Goal: Use online tool/utility: Utilize a website feature to perform a specific function

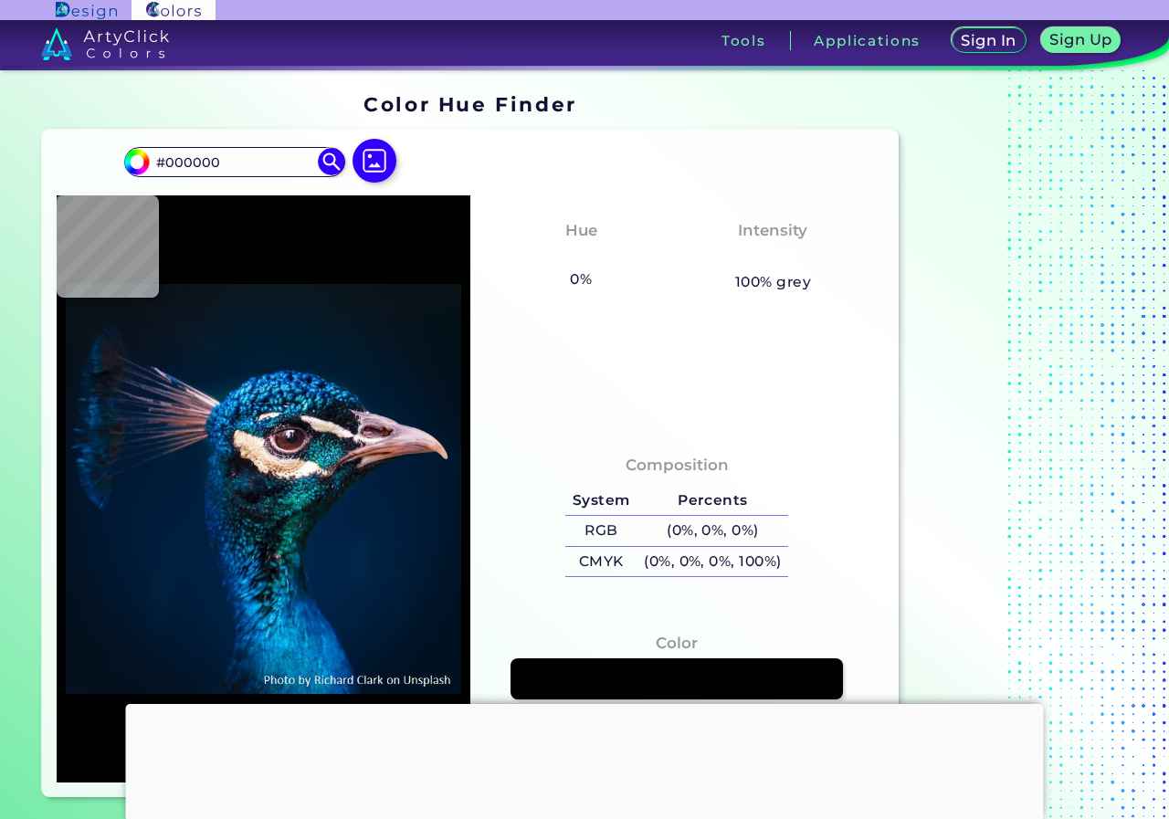
click at [373, 177] on img at bounding box center [375, 161] width 44 height 44
click at [0, 0] on input "file" at bounding box center [0, 0] width 0 height 0
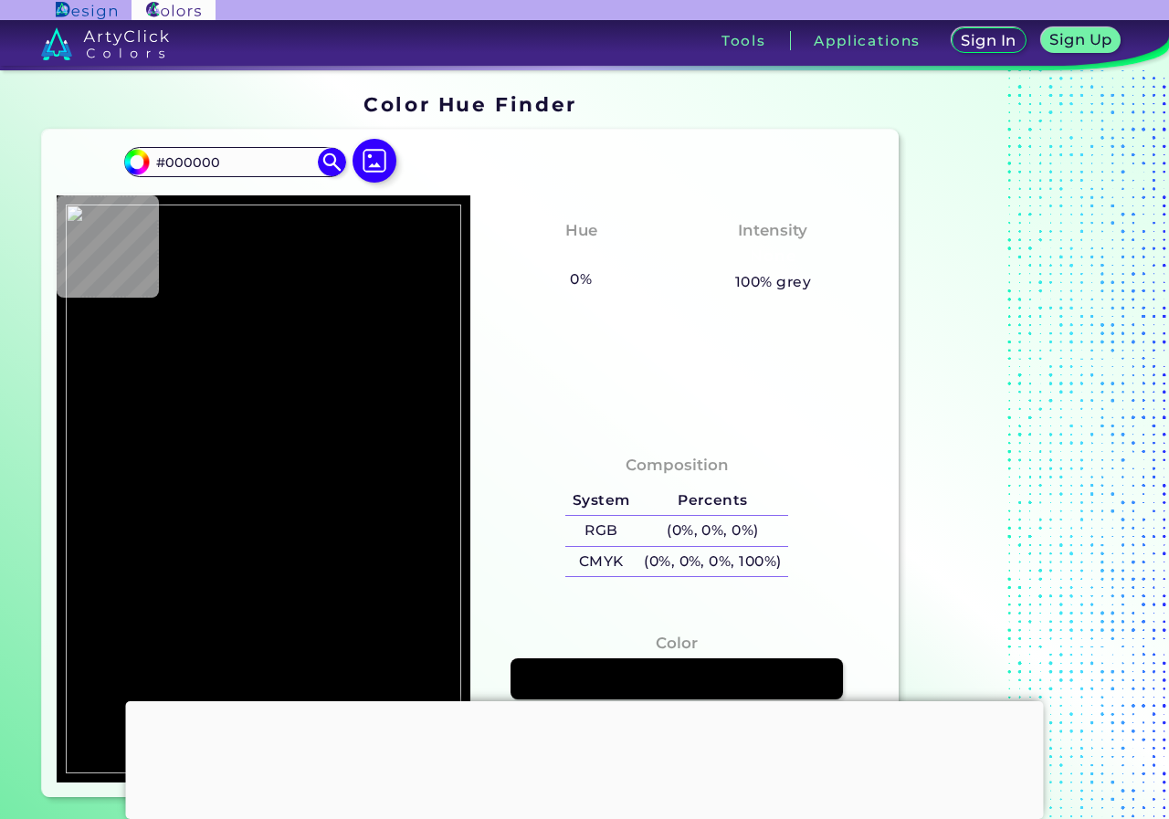
type input "#030708"
type input "#9a3b36"
type input "#9A3B36"
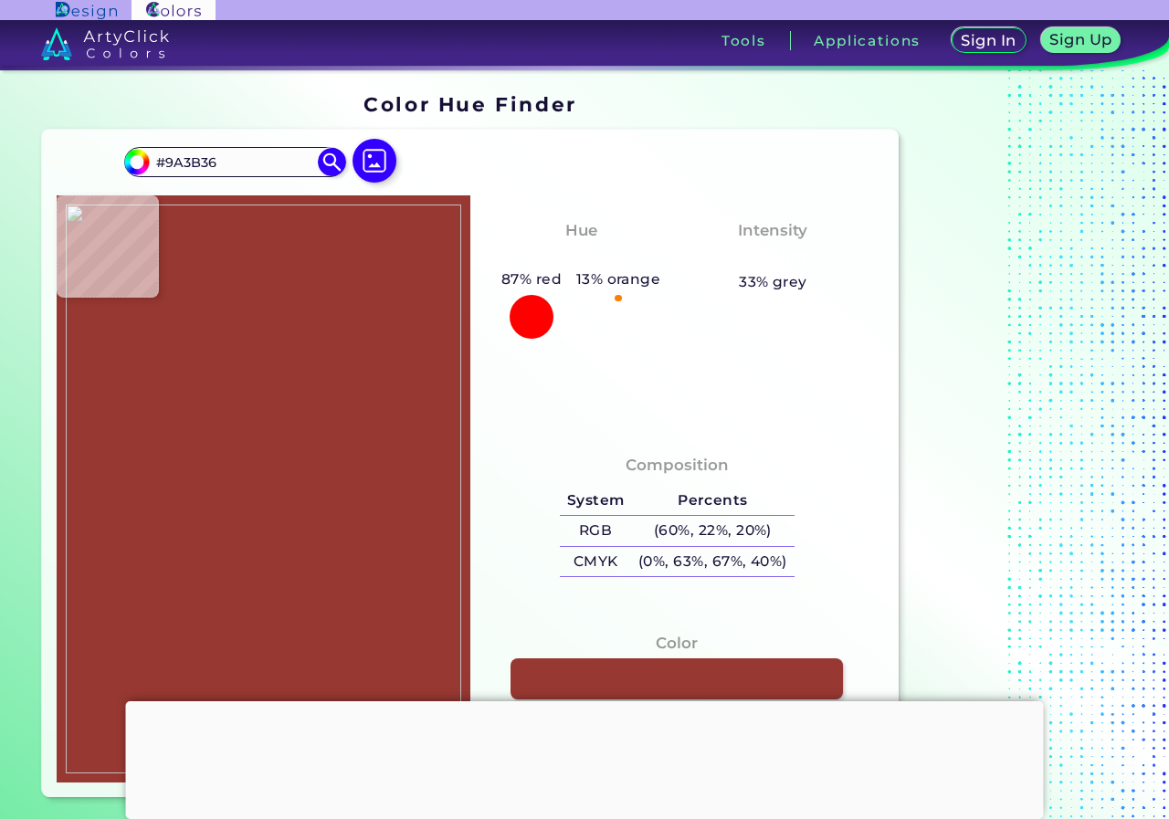
type input "#983832"
type input "#eae2cb"
type input "#EAE2CB"
type input "#9c3b35"
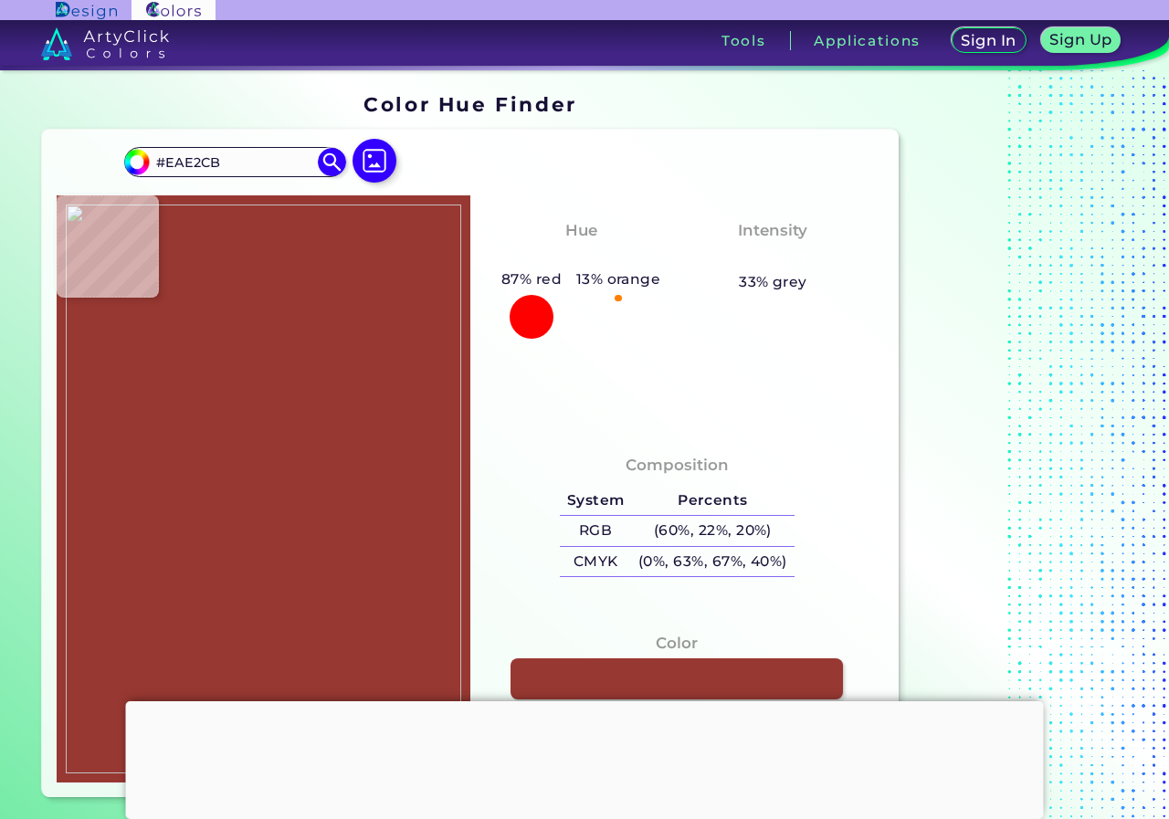
type input "#9C3B35"
type input "#9e3a36"
type input "#9E3A36"
type input "#a13b38"
type input "#A13B38"
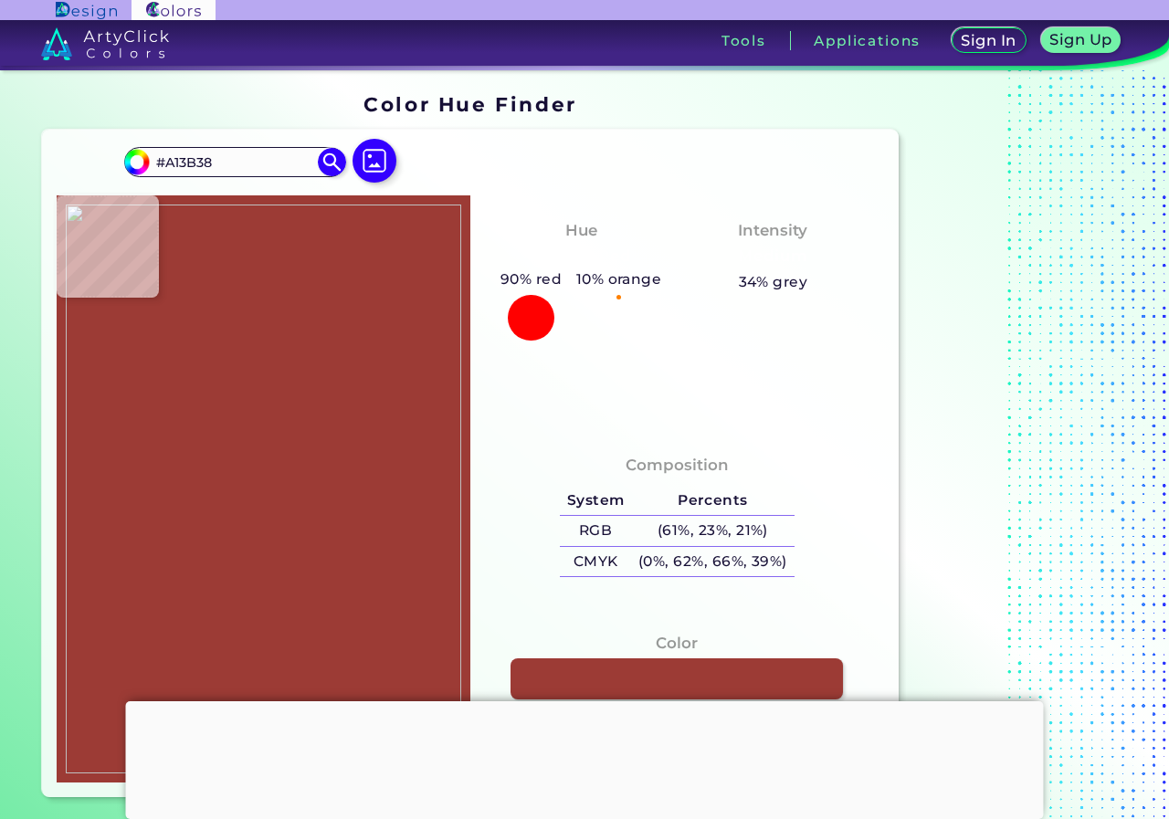
type input "#993c37"
type input "#993C37"
type input "#973934"
type input "#7f2c23"
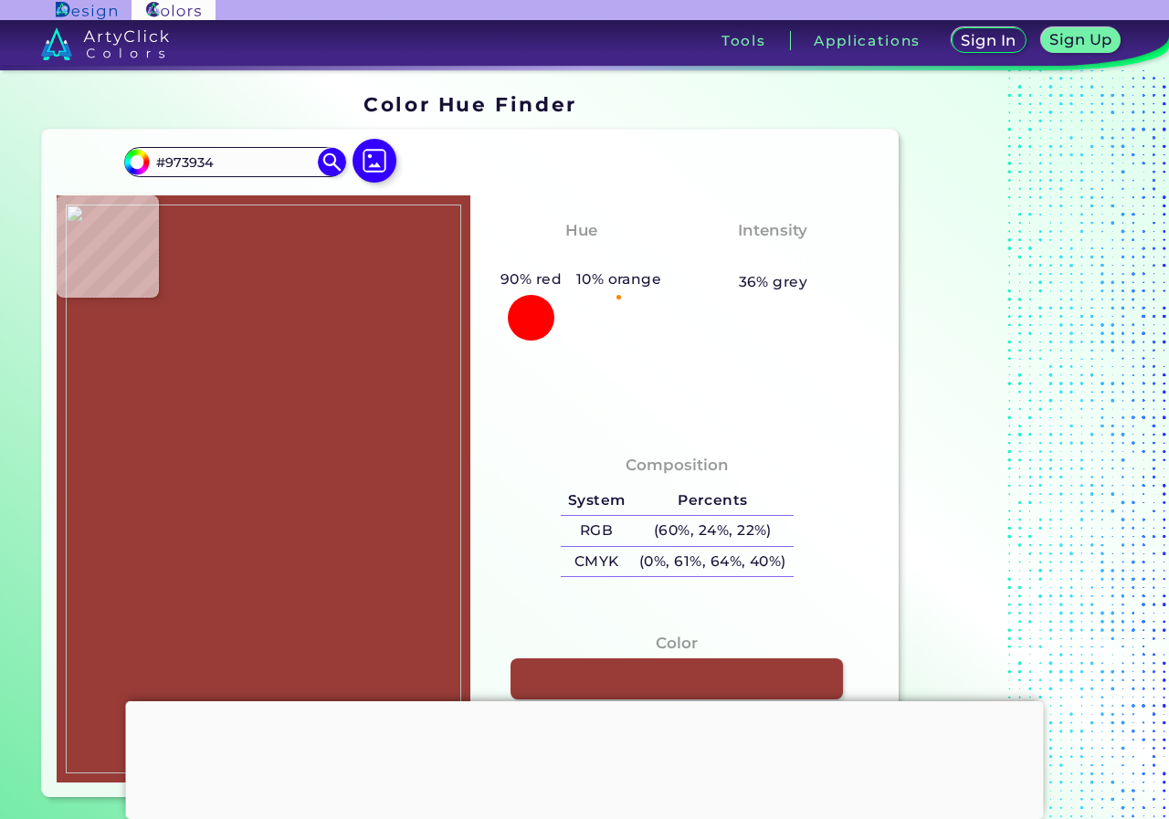
type input "#7F2C23"
type input "#a03935"
type input "#A03935"
type input "#993d35"
type input "#993D35"
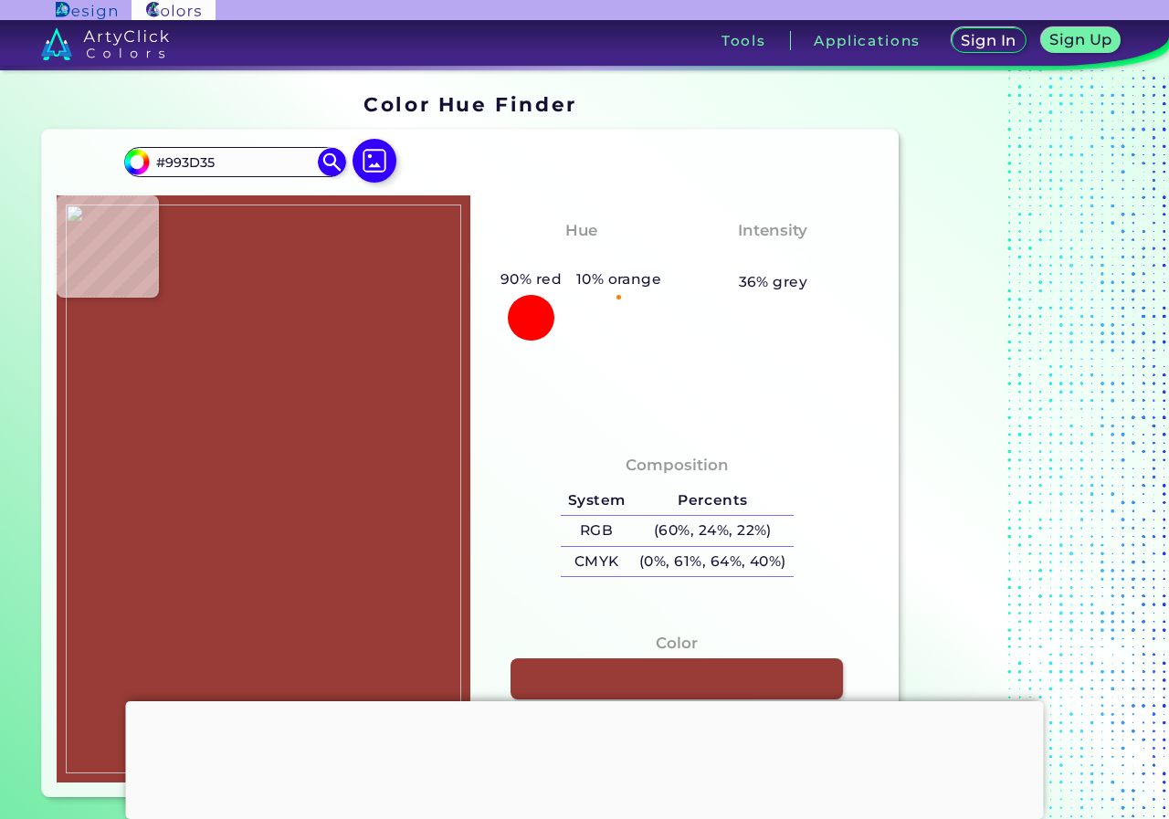
type input "#8b2c26"
type input "#8B2C26"
type input "#9c3a34"
type input "#9C3A34"
type input "#9e3b36"
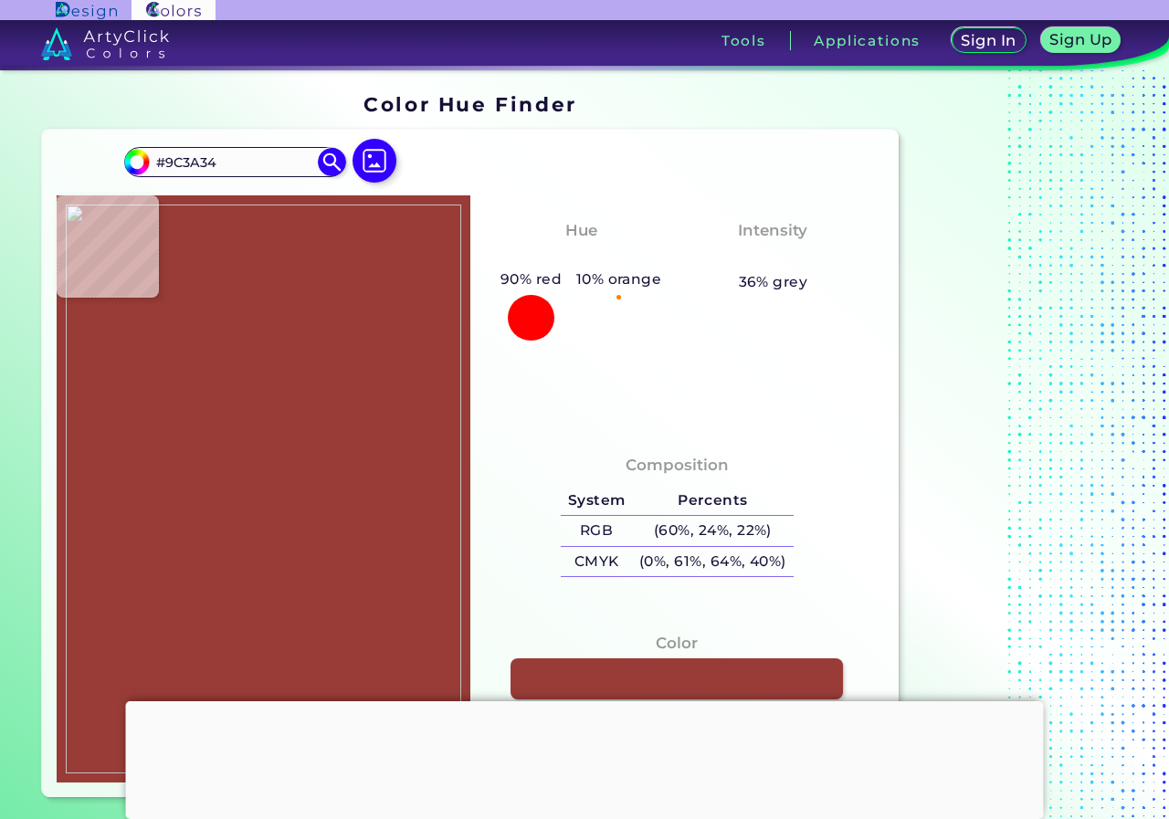
type input "#9E3B36"
type input "#86372d"
type input "#86372D"
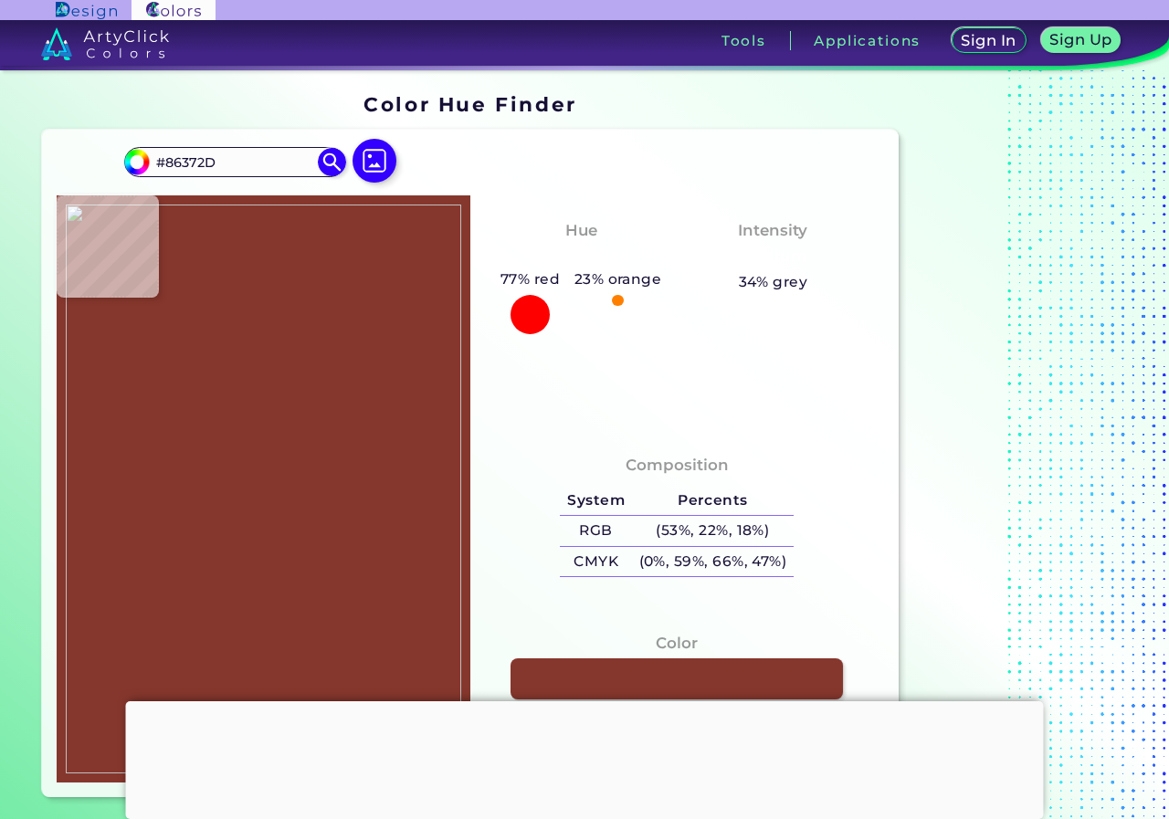
type input "#632c1b"
type input "#632C1B"
type input "#9d3b36"
type input "#9D3B36"
type input "#9b3a34"
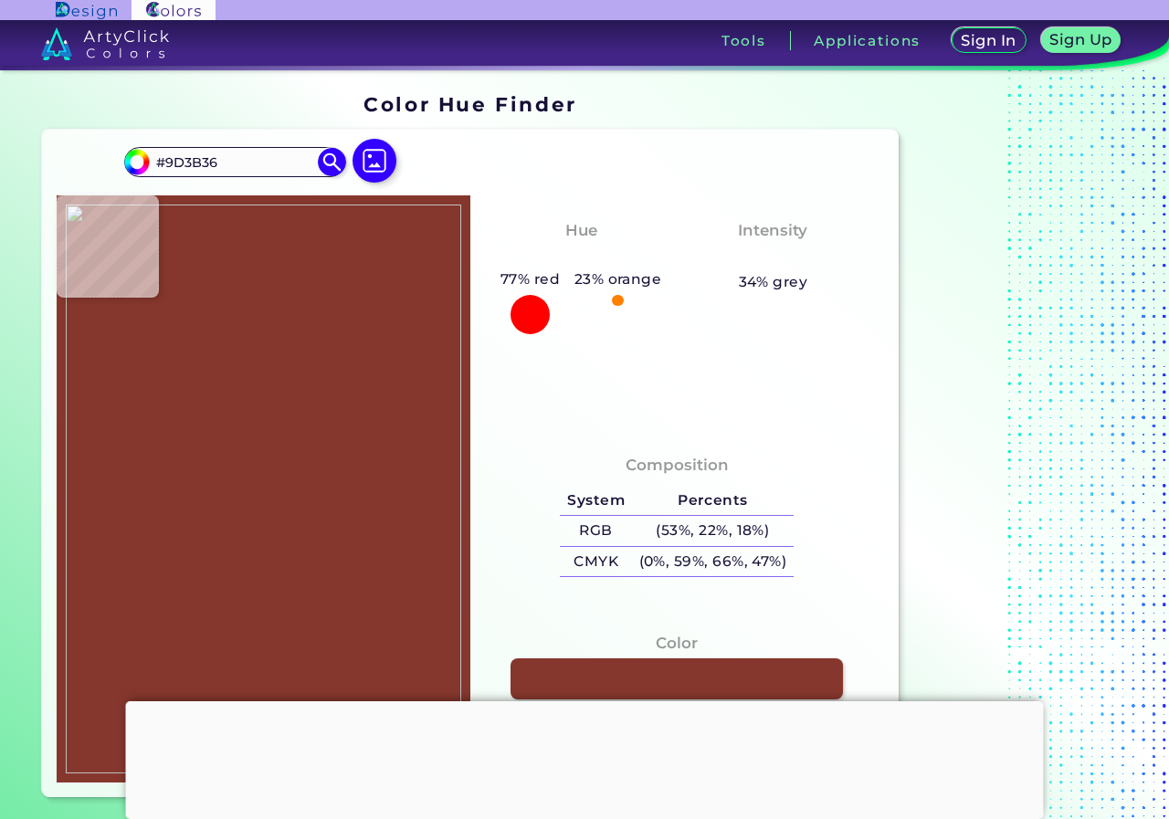
type input "#9B3A34"
type input "#983b33"
type input "#983B33"
type input "#a23735"
type input "#A23735"
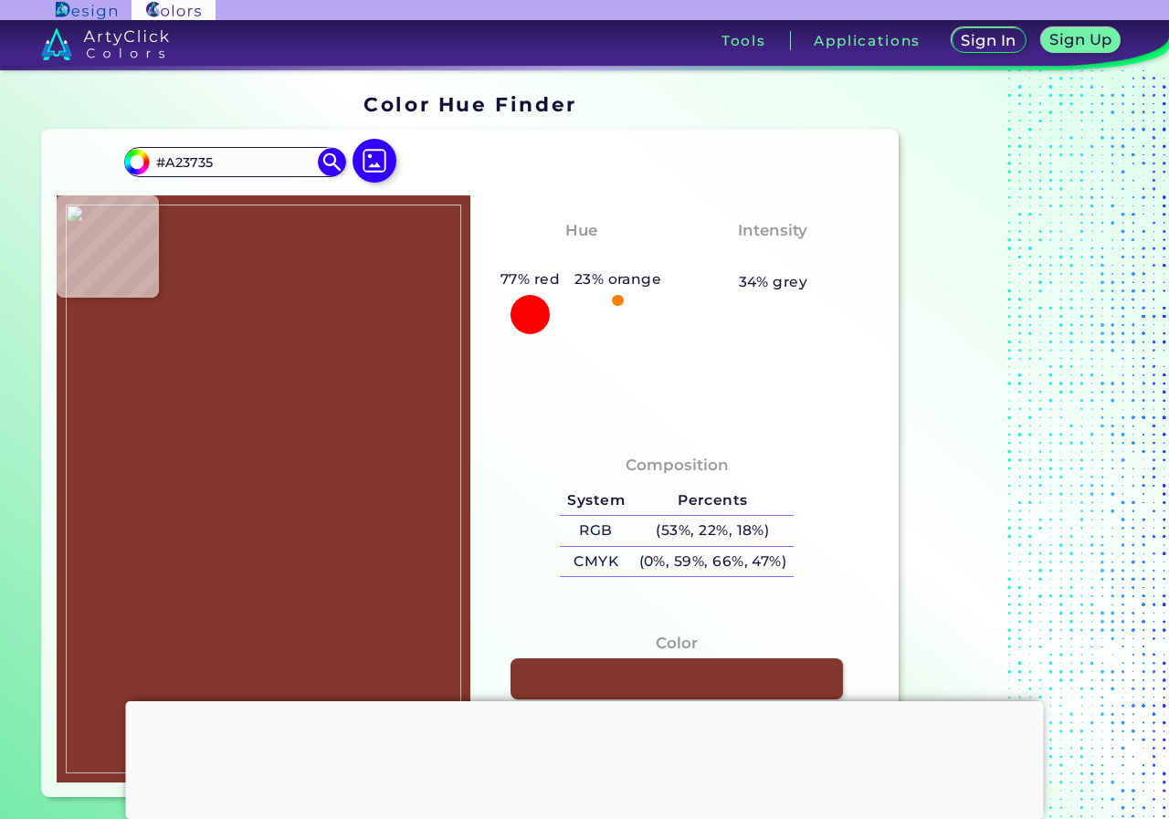
type input "#9c3b35"
type input "#9C3B35"
type input "#9c3c36"
type input "#9C3C36"
type input "#9d3c36"
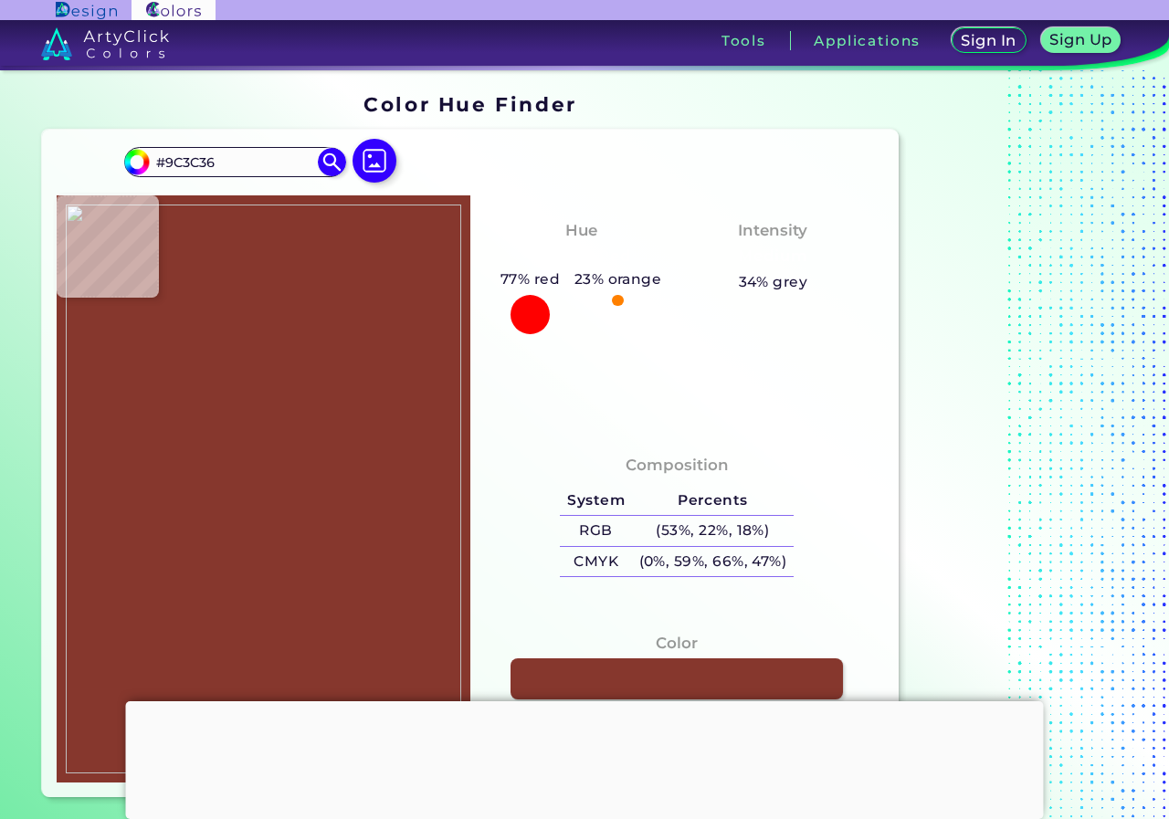
type input "#9D3C36"
type input "#9a3933"
type input "#9A3933"
type input "#963831"
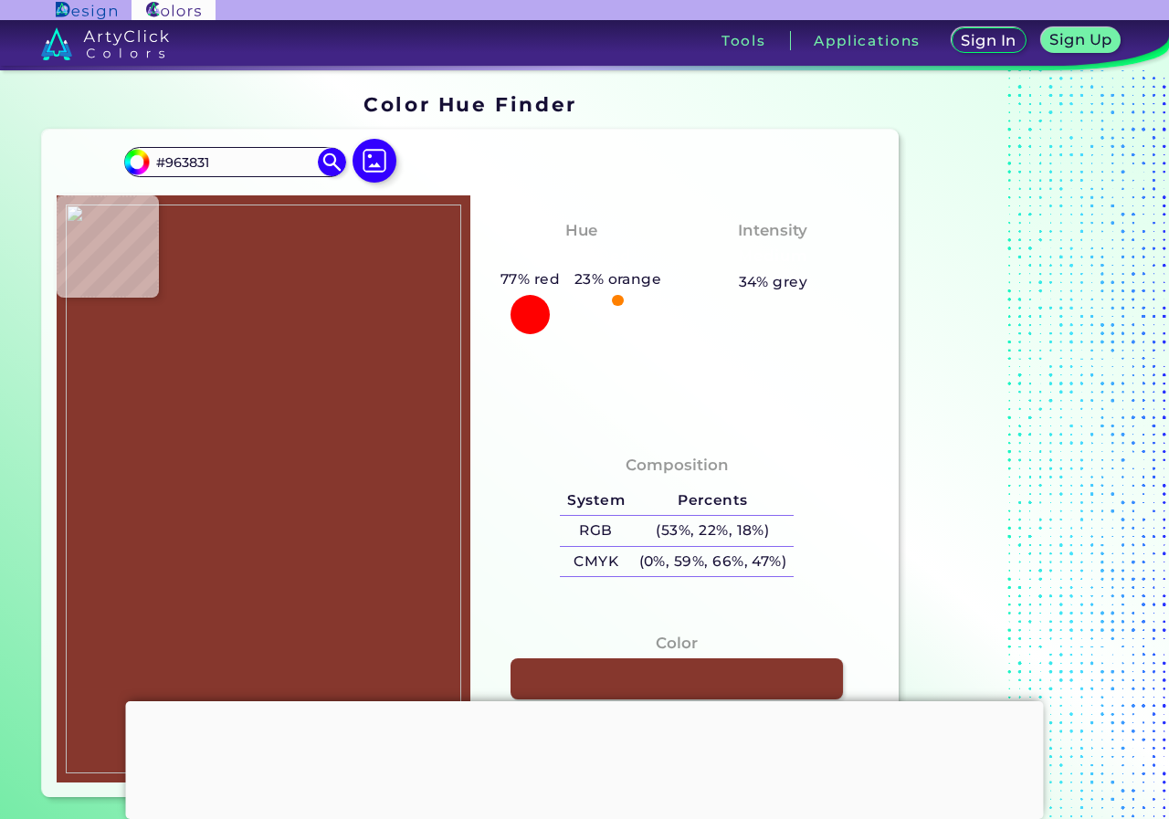
type input "#9d3c36"
type input "#9D3C36"
type input "#9a3933"
type input "#9A3933"
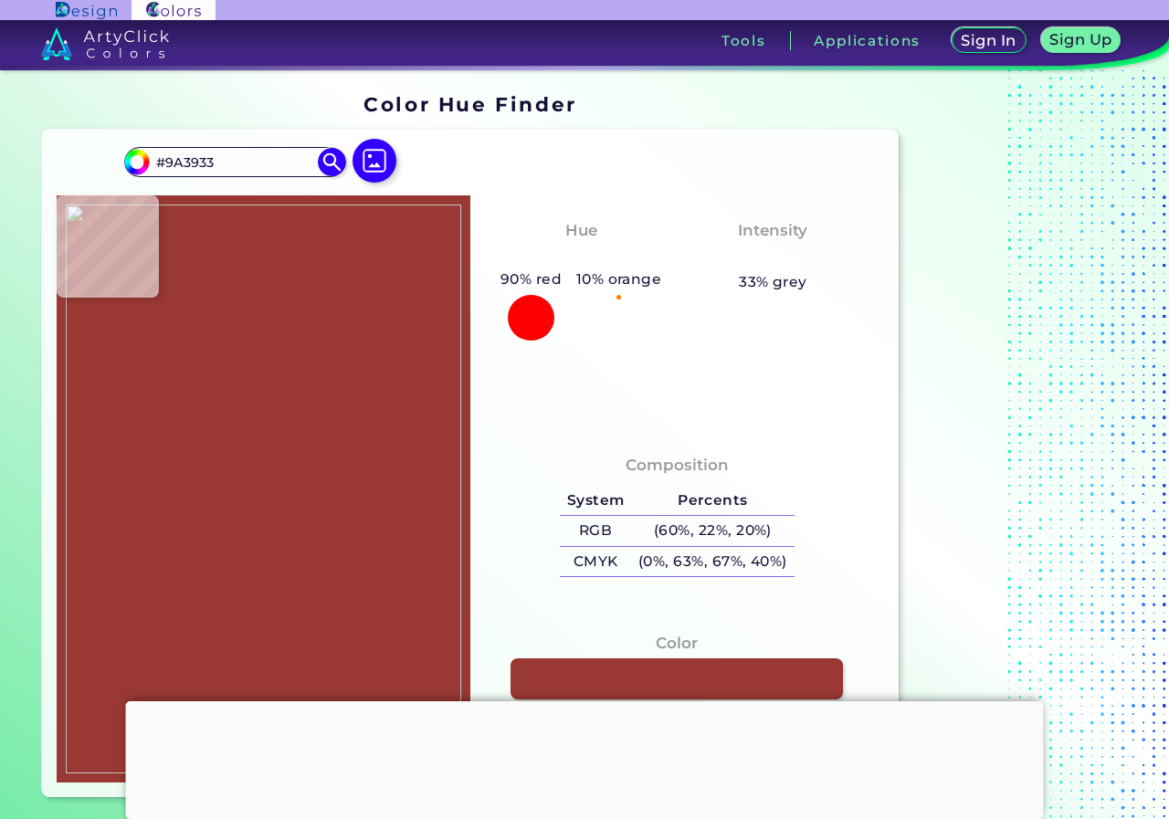
type input "#9f3c34"
type input "#9F3C34"
type input "#9e3a36"
type input "#9E3A36"
type input "#832621"
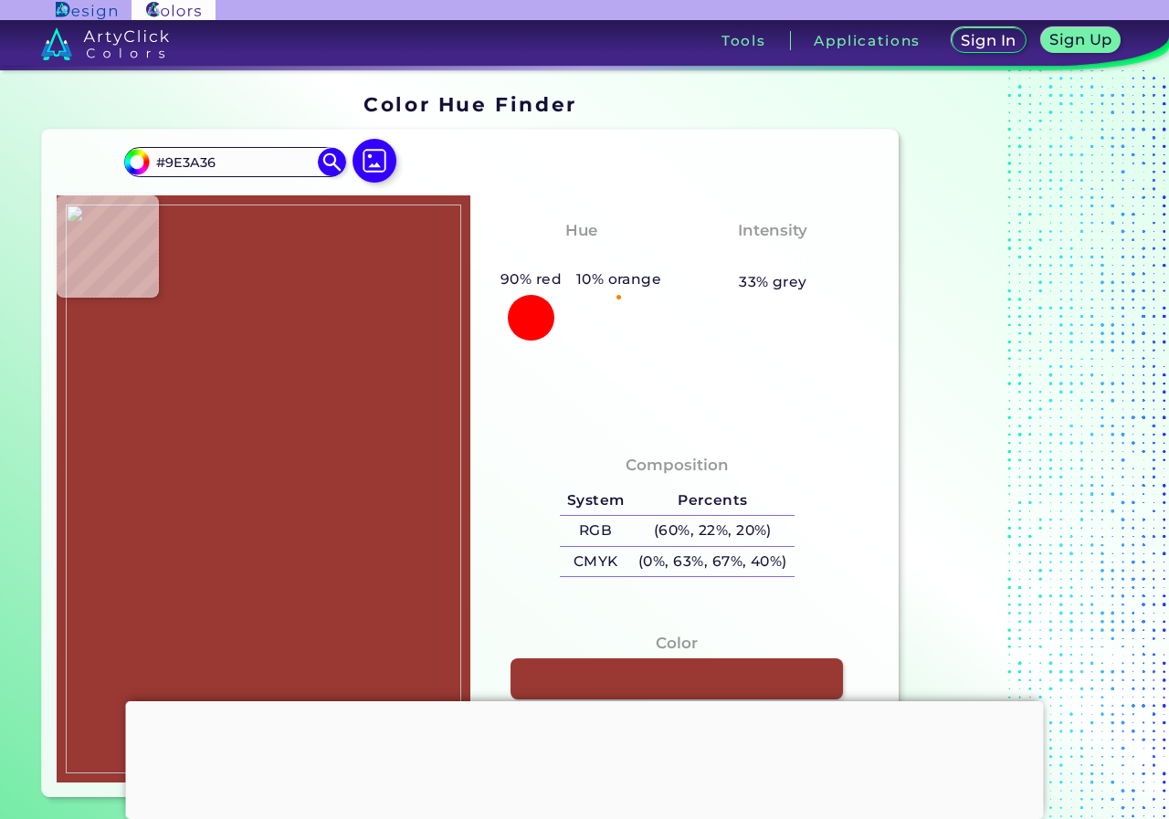
type input "#832621"
type input "#8b2f2a"
type input "#8B2F2A"
type input "#9e4841"
type input "#9E4841"
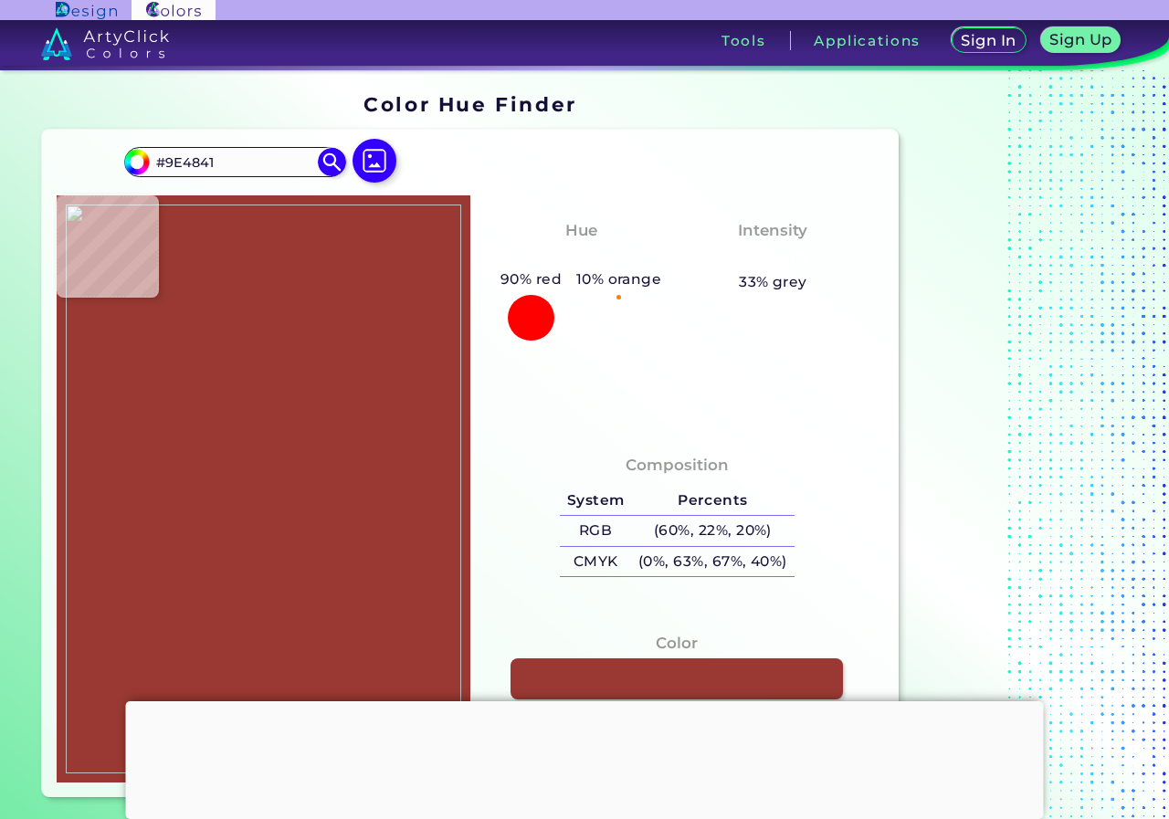
type input "#facebb"
type input "#FACEBB"
type input "#b29c82"
type input "#B29C82"
type input "#e0d5b7"
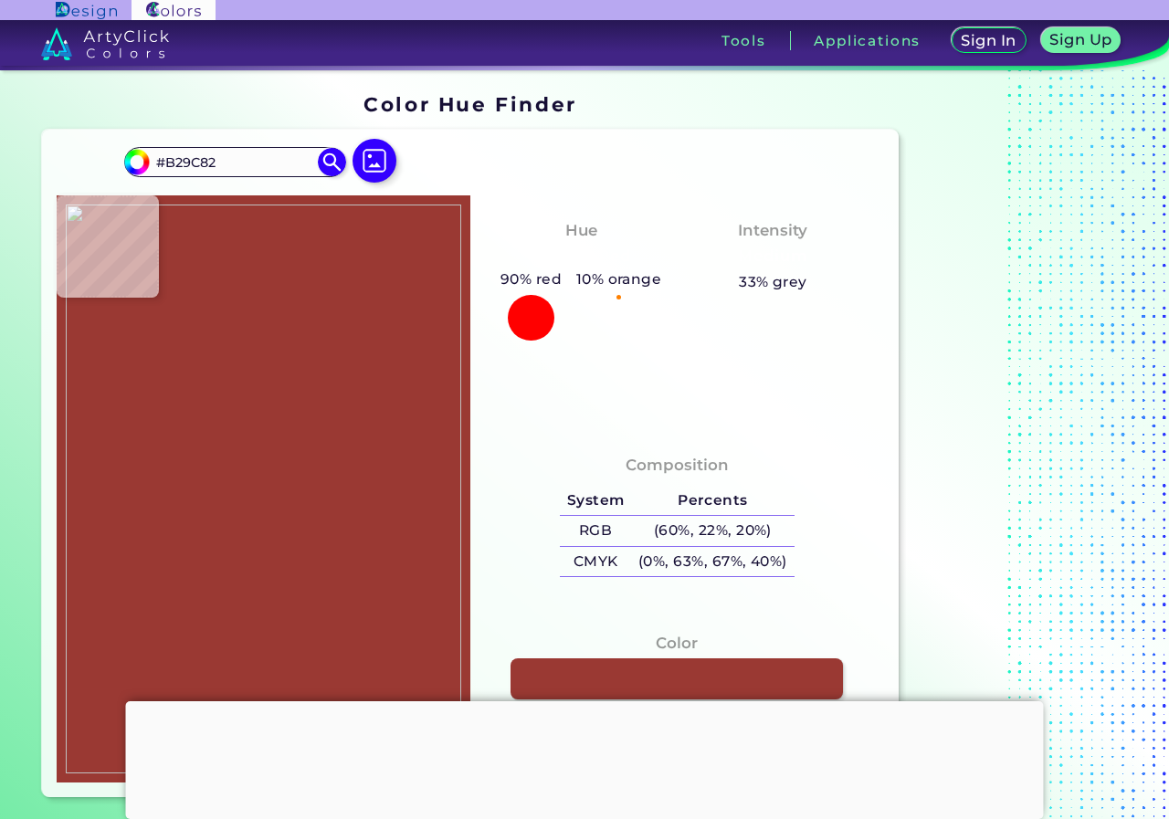
type input "#E0D5B7"
type input "#9b3d38"
type input "#9B3D38"
type input "#9e3c37"
type input "#9E3C37"
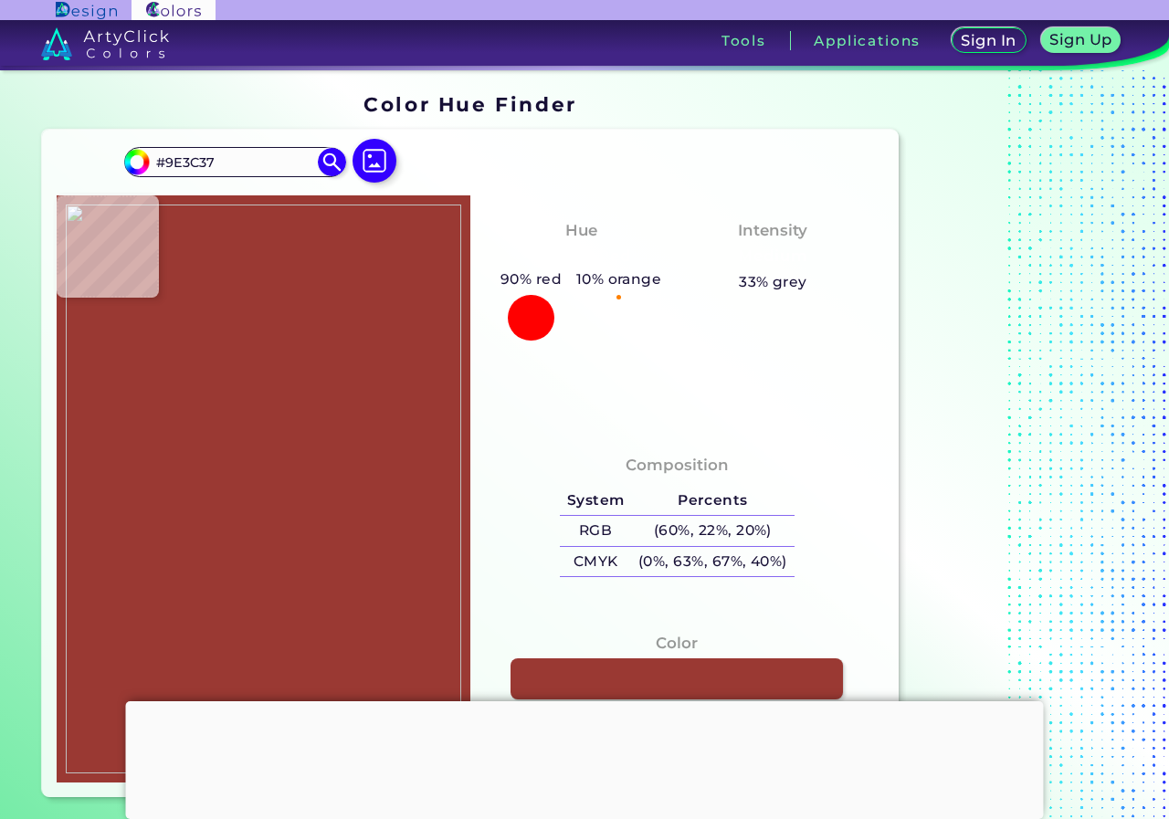
type input "#9f3a36"
type input "#9F3A36"
type input "#9e3a36"
type input "#9E3A36"
type input "#9c3b35"
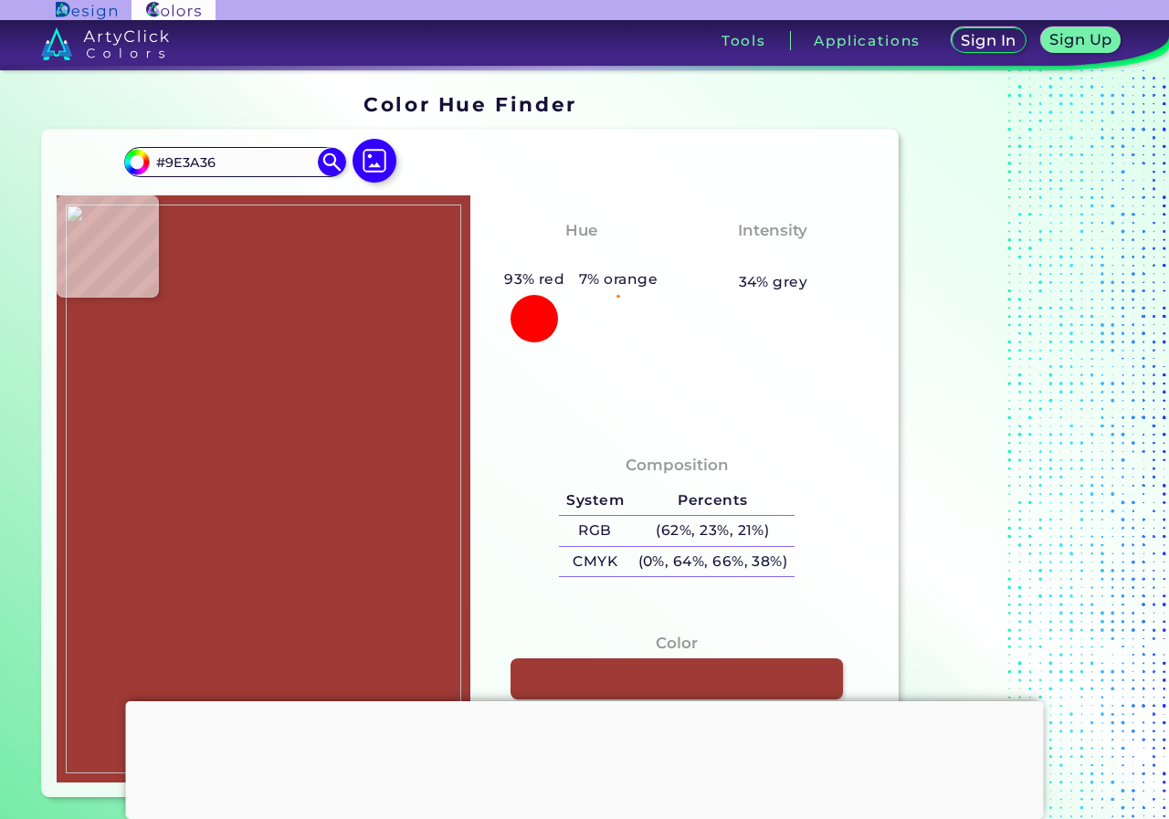
type input "#9C3B35"
type input "#9b3a34"
type input "#9B3A34"
type input "#993b34"
type input "#993B34"
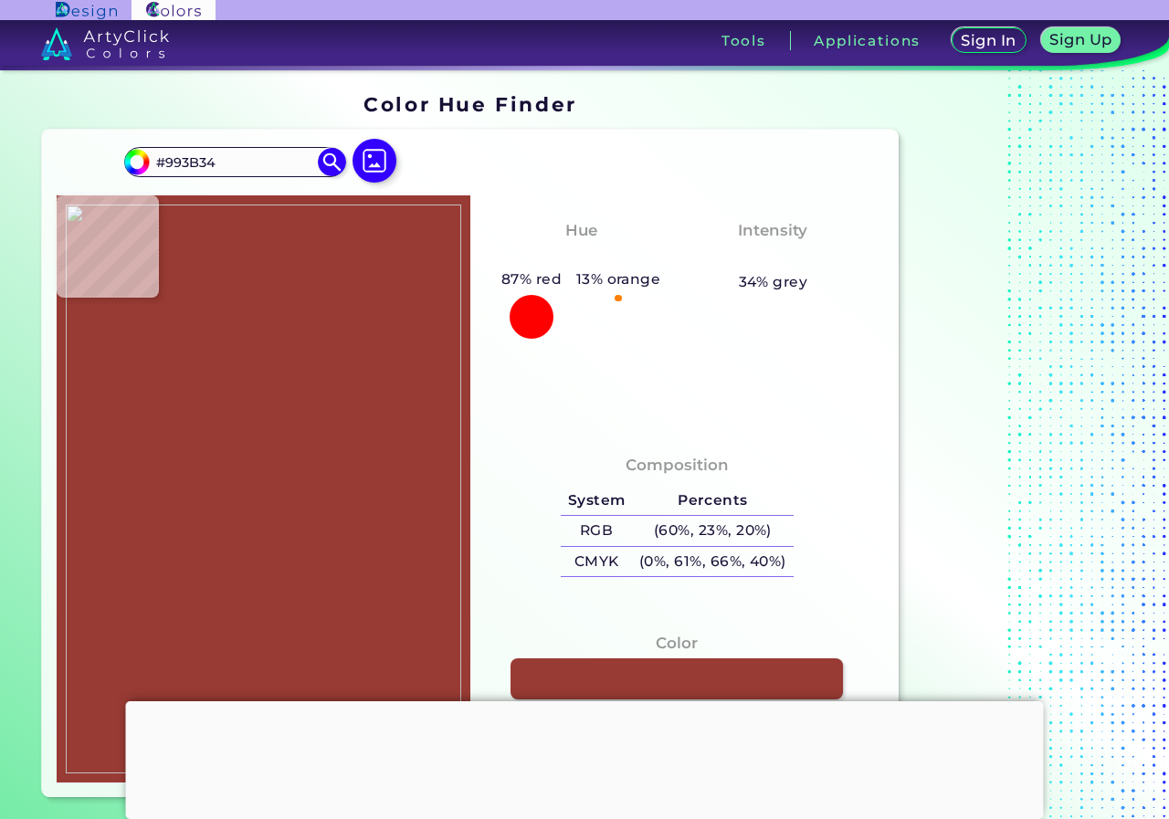
type input "#983b34"
type input "#983B34"
type input "#a23936"
type input "#A23936"
type input "#9d3a34"
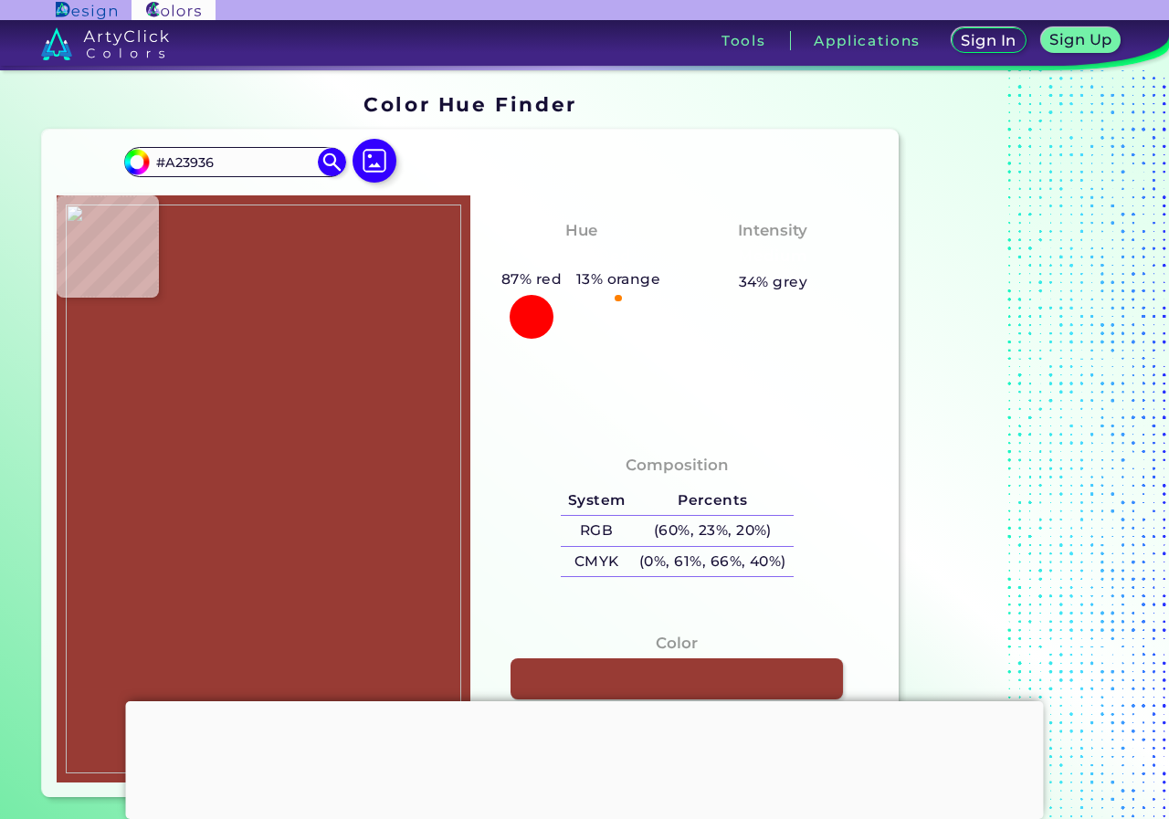
type input "#9D3A34"
drag, startPoint x: 324, startPoint y: 559, endPoint x: 383, endPoint y: 608, distance: 76.5
click at [324, 558] on img at bounding box center [264, 490] width 396 height 570
type input "#9a3a34"
type input "#9A3A34"
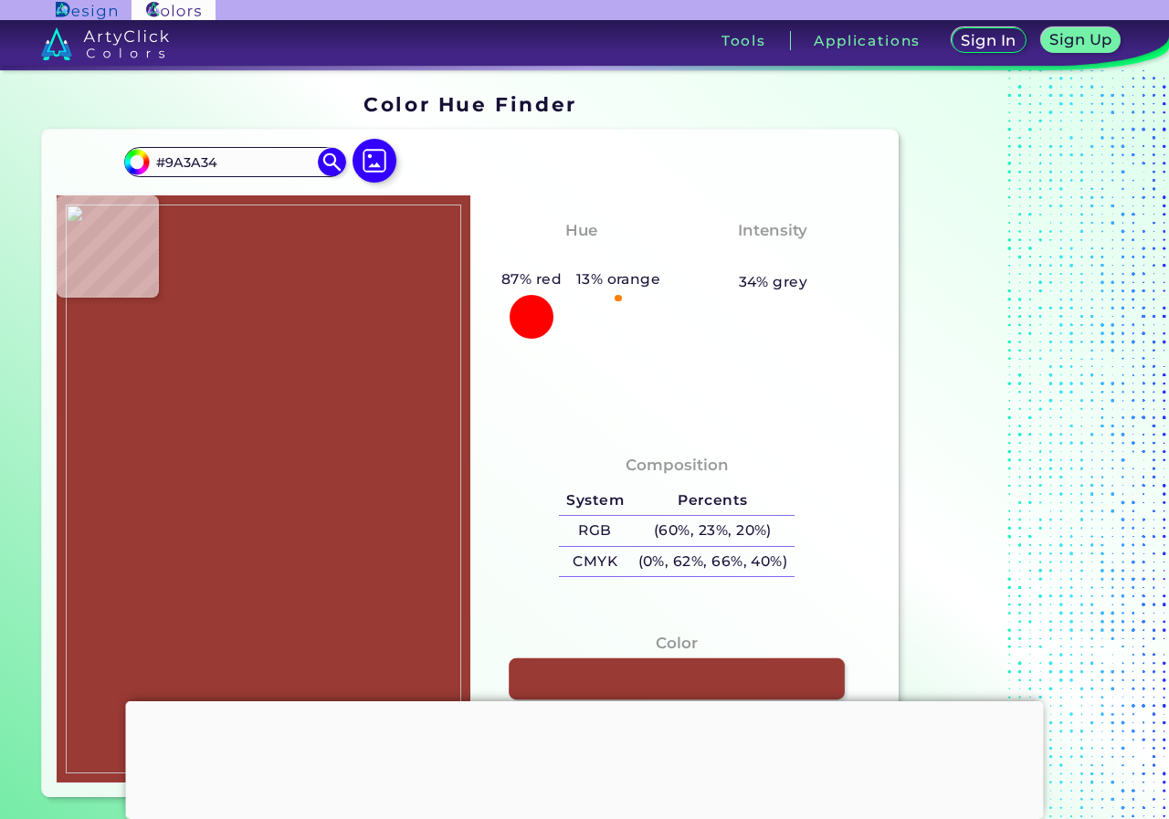
click at [741, 680] on link at bounding box center [677, 679] width 336 height 41
click at [269, 452] on img at bounding box center [264, 490] width 396 height 570
type input "#eae0cb"
type input "#EAE0CB"
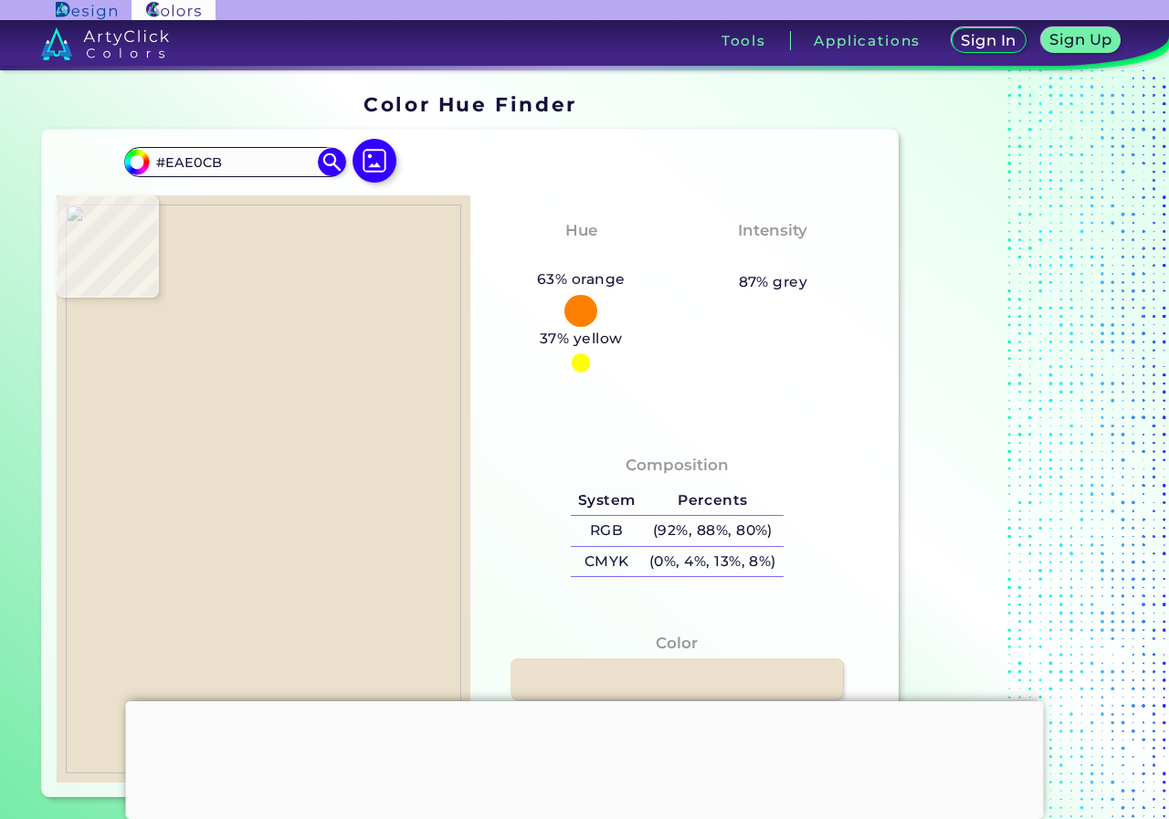
click at [274, 439] on img at bounding box center [264, 490] width 396 height 570
click at [670, 671] on link at bounding box center [677, 679] width 336 height 41
